Goal: Use online tool/utility: Use online tool/utility

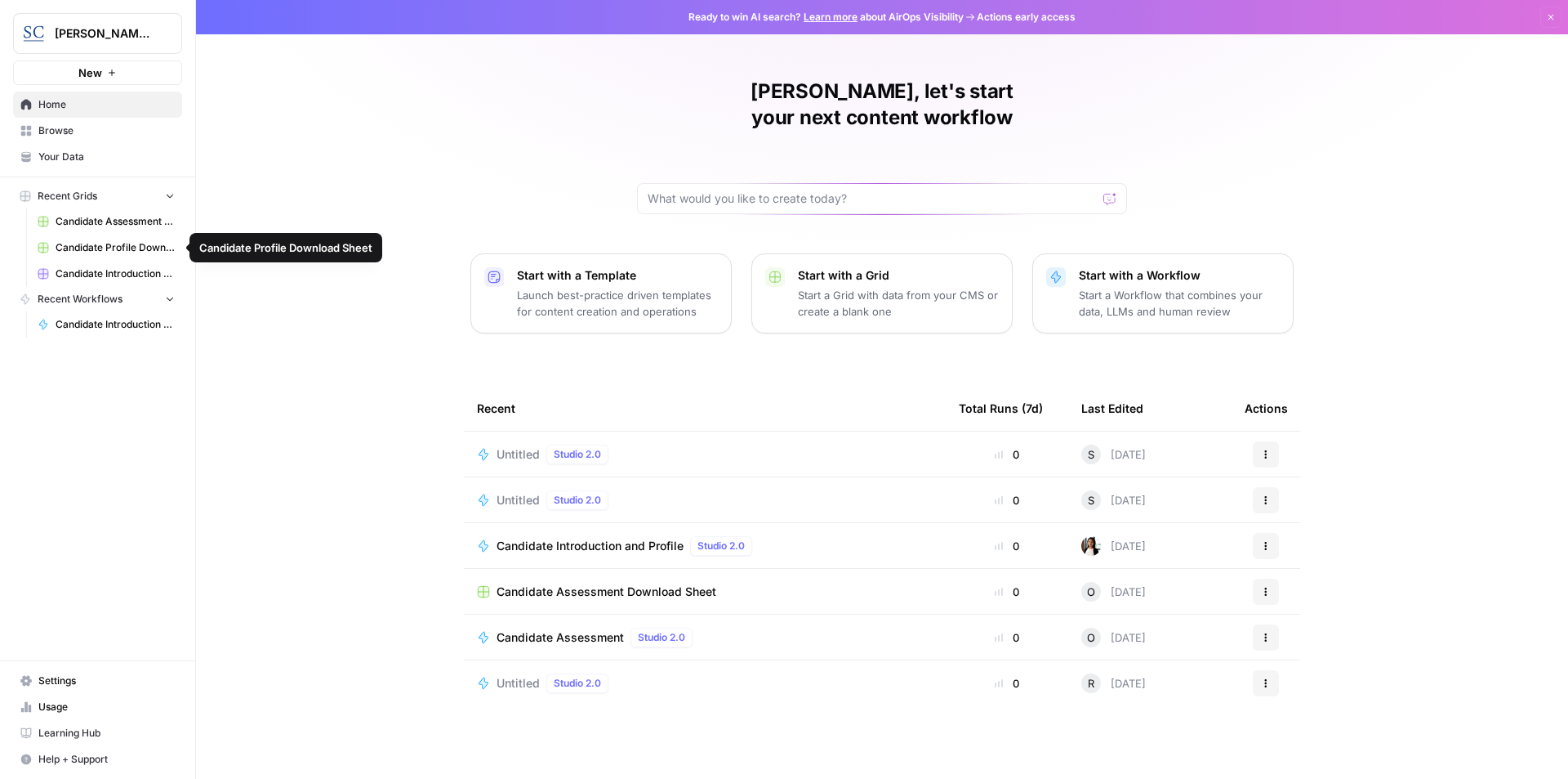
click at [92, 276] on span "Candidate Introduction Download Sheet" at bounding box center [115, 273] width 119 height 15
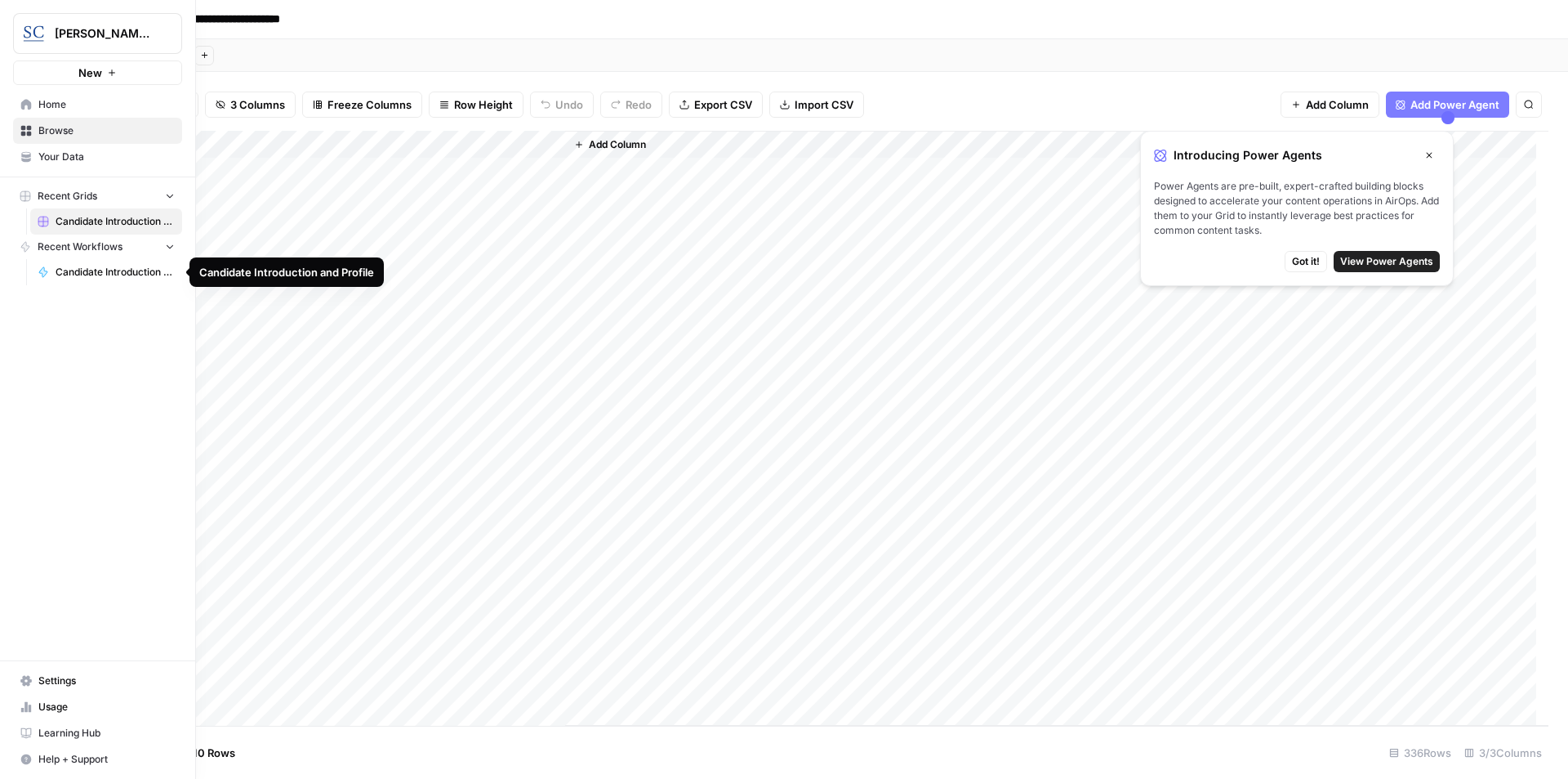
click at [114, 274] on span "Candidate Introduction and Profile" at bounding box center [115, 272] width 119 height 15
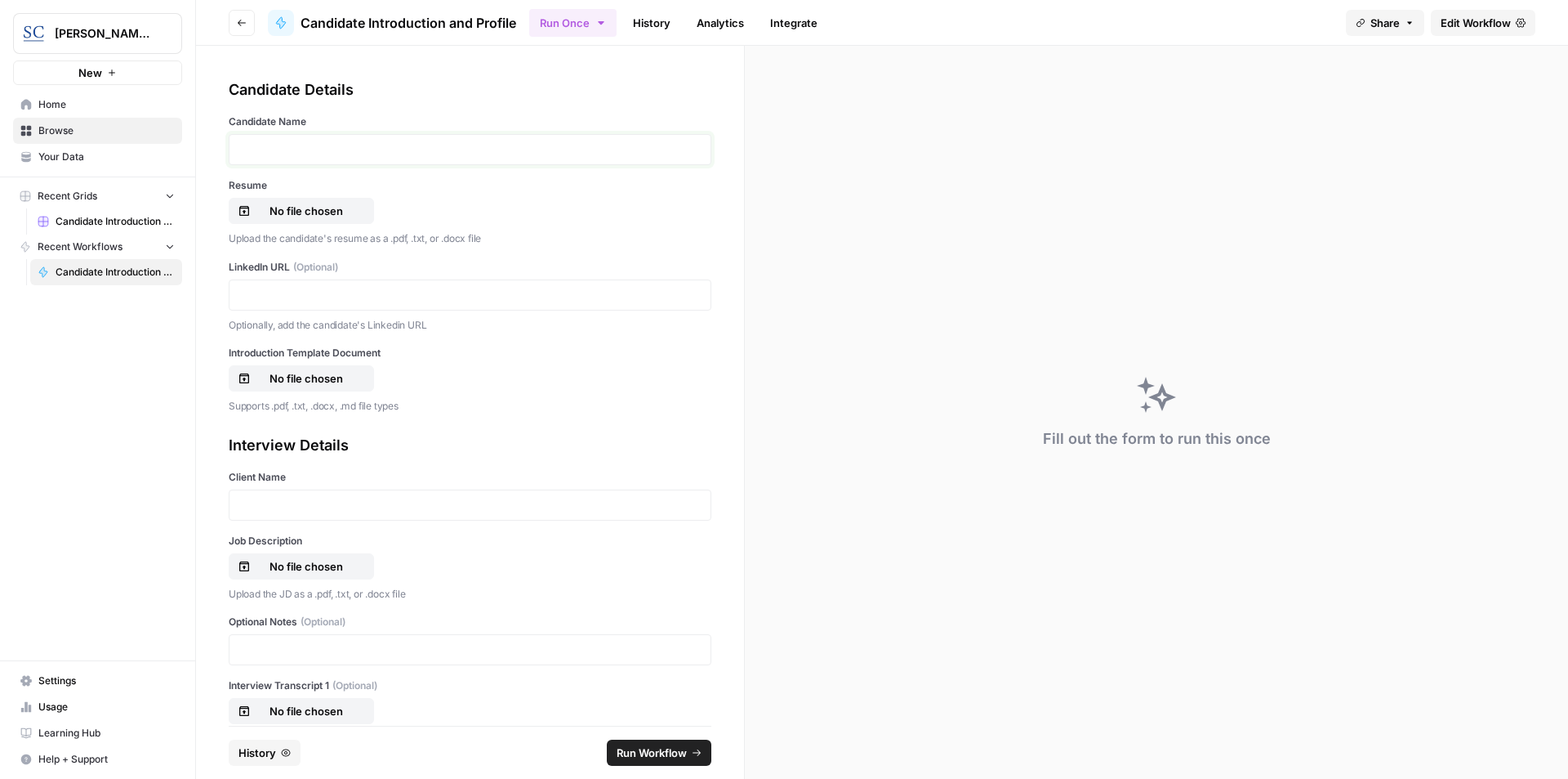
click at [321, 147] on p at bounding box center [469, 149] width 461 height 16
click at [289, 212] on p "No file chosen" at bounding box center [306, 210] width 105 height 16
click at [331, 298] on p at bounding box center [469, 295] width 461 height 16
click at [302, 374] on p "No file chosen" at bounding box center [306, 379] width 105 height 16
click at [282, 490] on div at bounding box center [470, 504] width 483 height 31
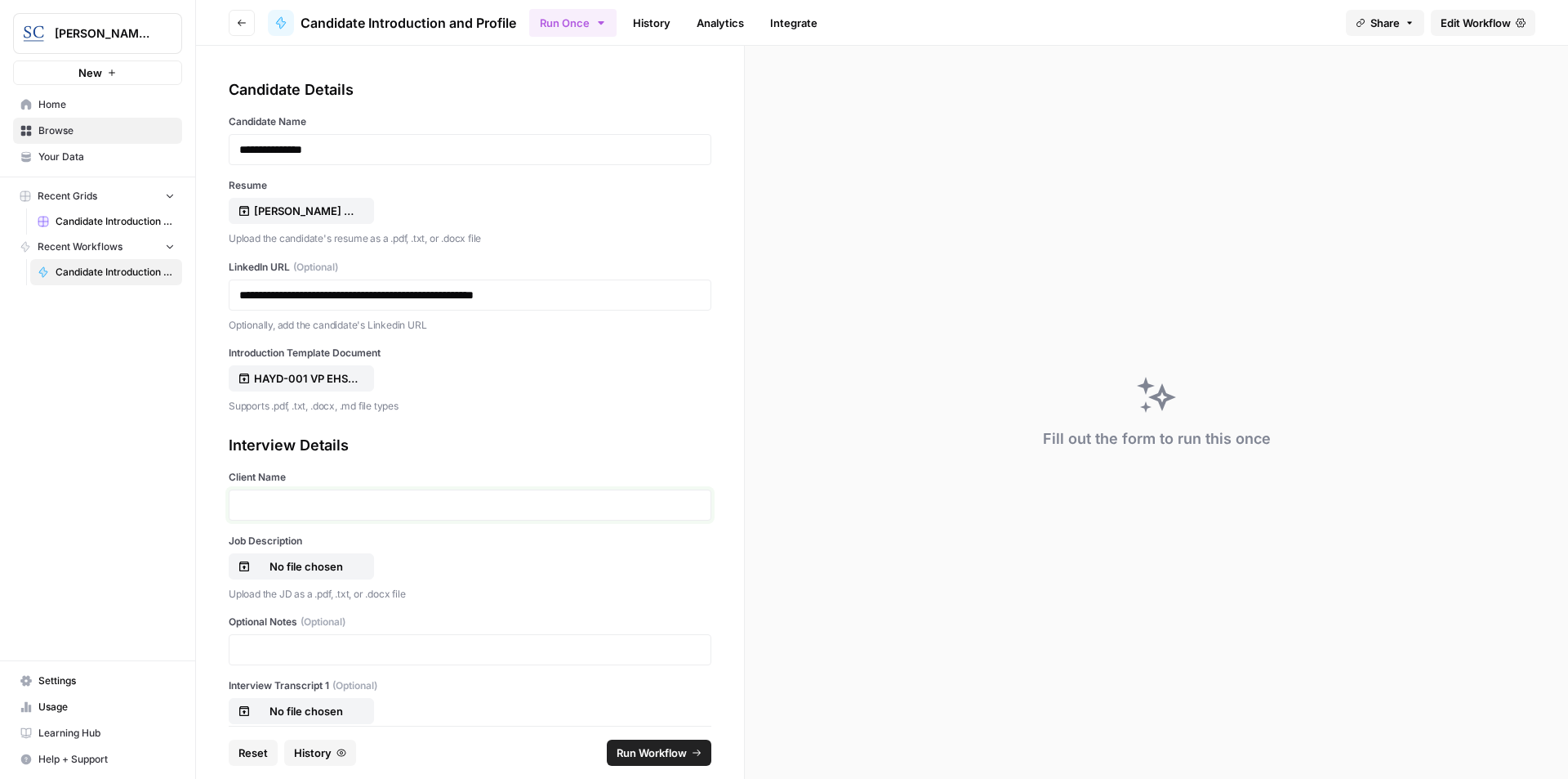
click at [284, 498] on p at bounding box center [469, 505] width 461 height 16
click at [294, 567] on p "No file chosen" at bounding box center [306, 566] width 105 height 16
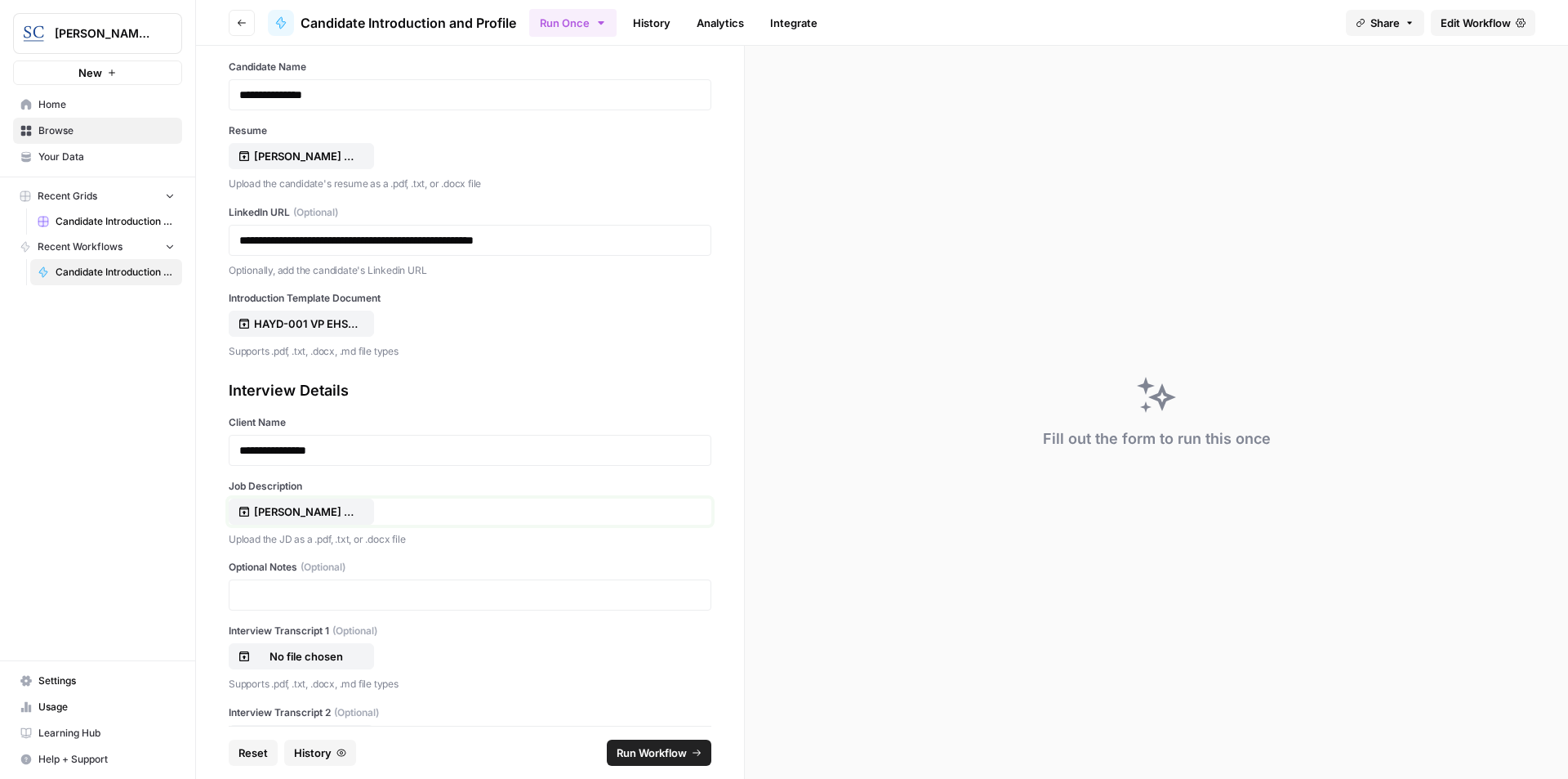
scroll to position [122, 0]
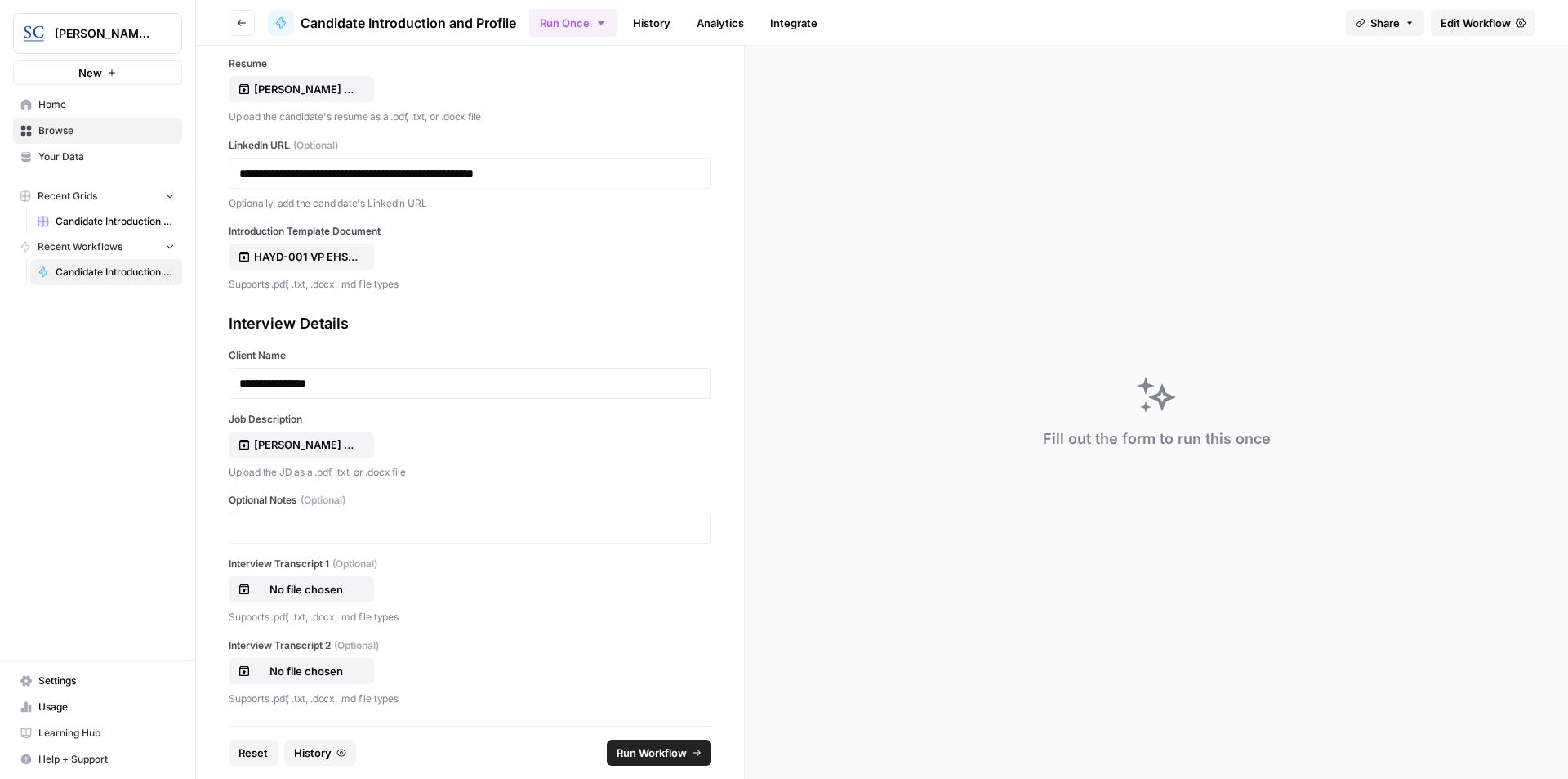
click at [647, 757] on span "Run Workflow" at bounding box center [651, 752] width 71 height 16
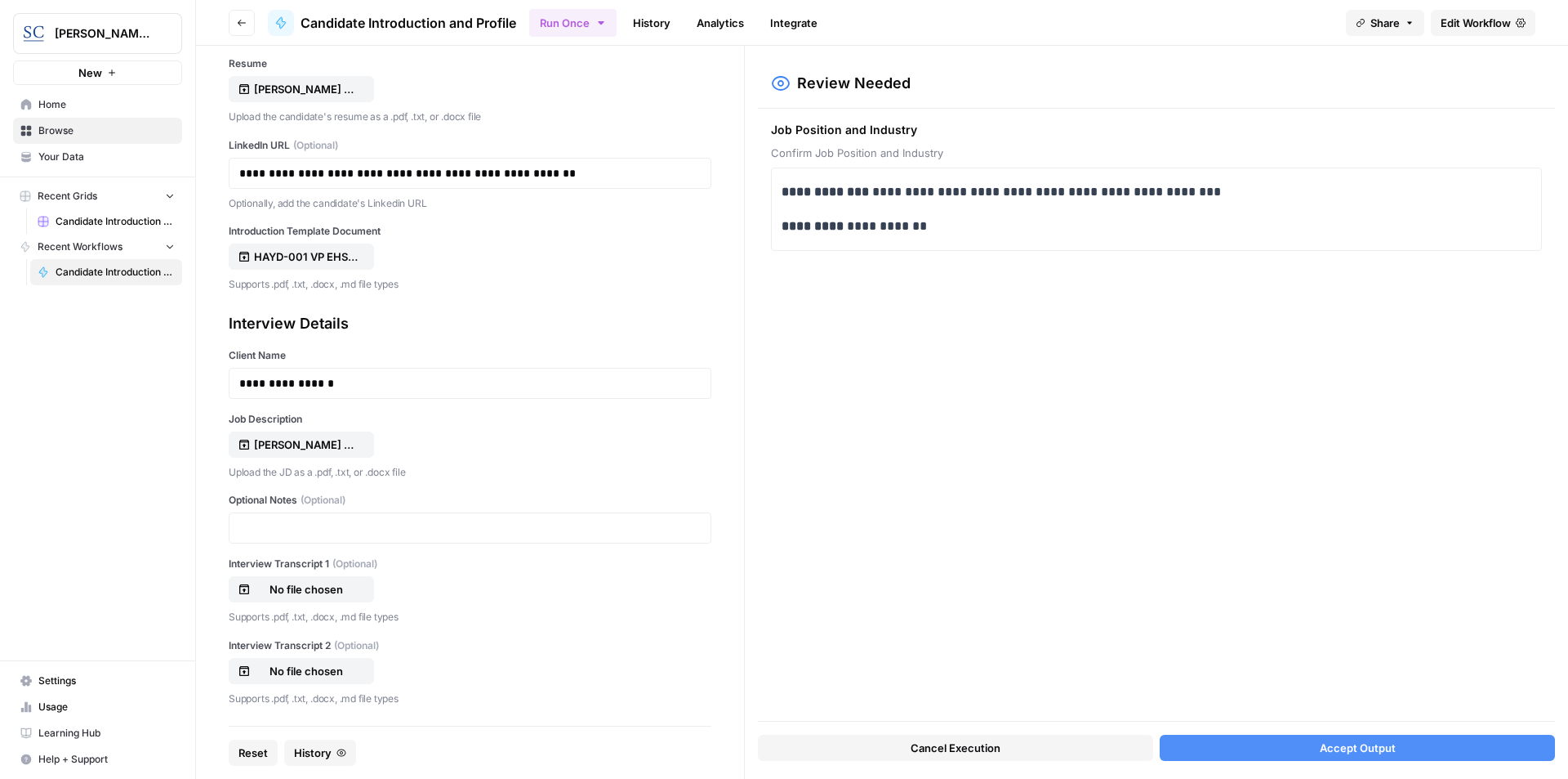
click at [1383, 743] on span "Accept Output" at bounding box center [1358, 747] width 76 height 16
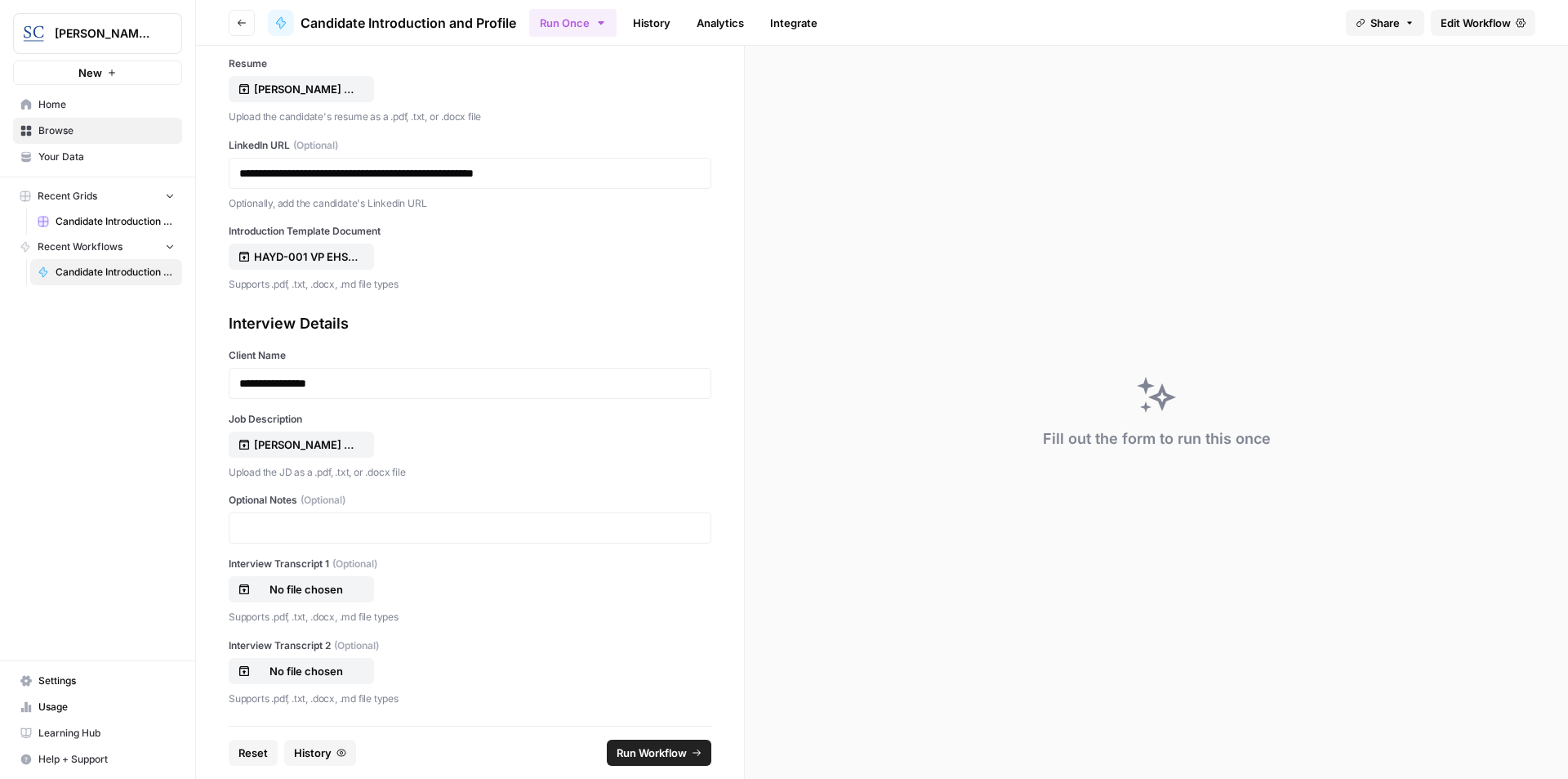
click at [659, 752] on span "Run Workflow" at bounding box center [651, 752] width 71 height 16
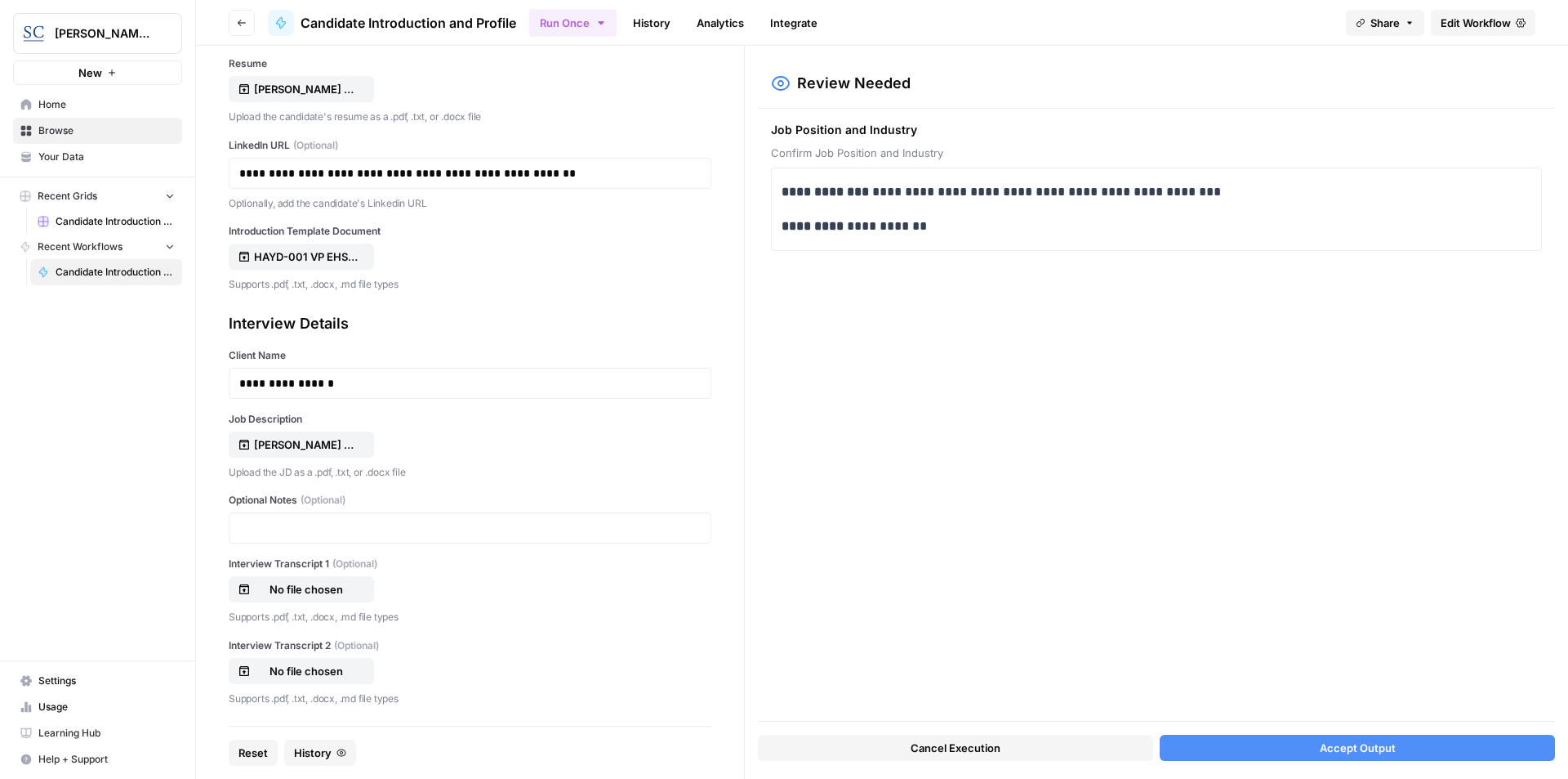
click at [1424, 752] on button "Accept Output" at bounding box center [1357, 747] width 395 height 26
